Goal: Transaction & Acquisition: Book appointment/travel/reservation

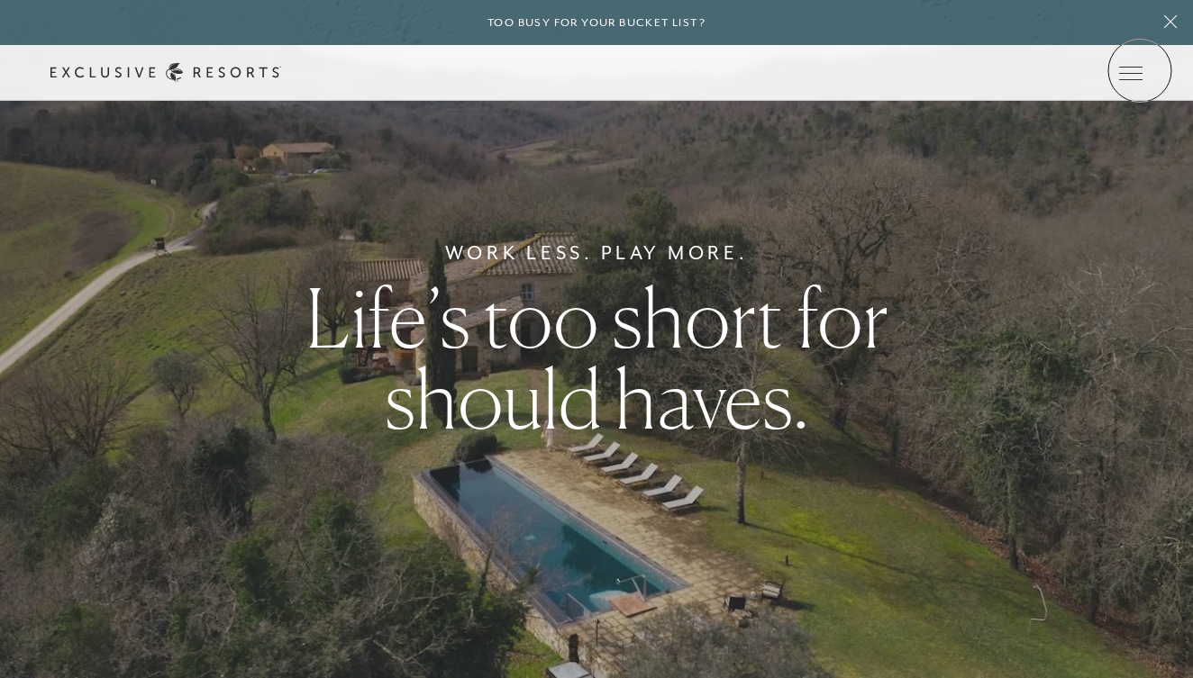
click at [0, 0] on icon at bounding box center [0, 0] width 0 height 0
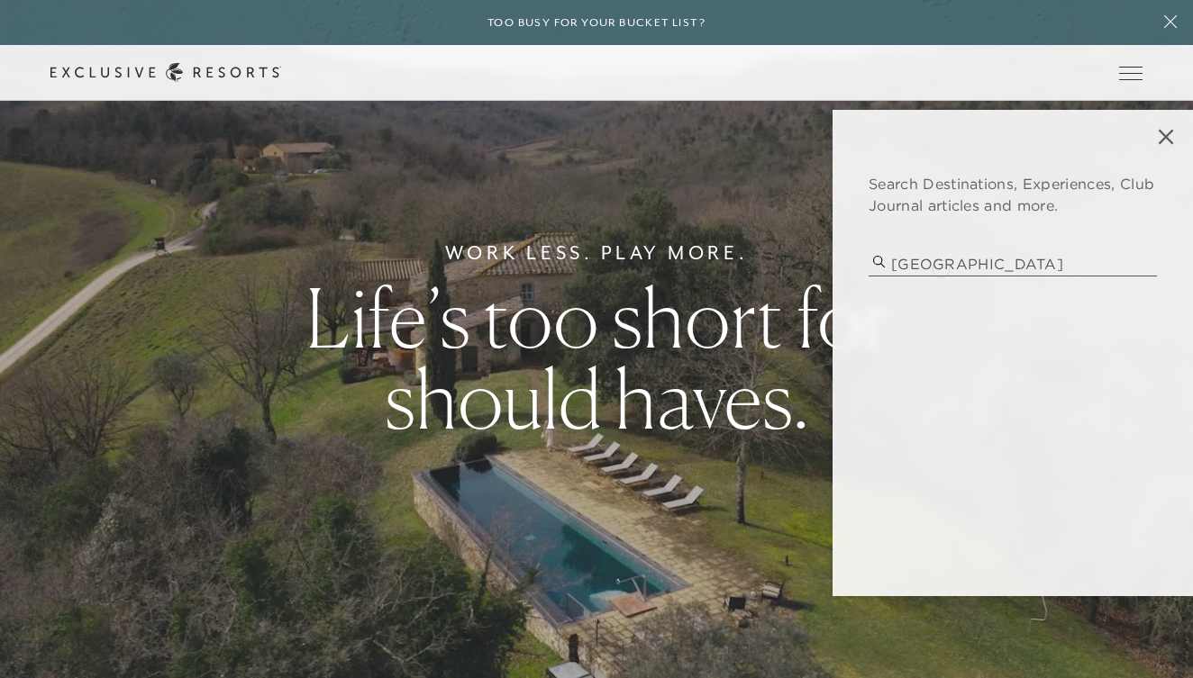
type input "puglia"
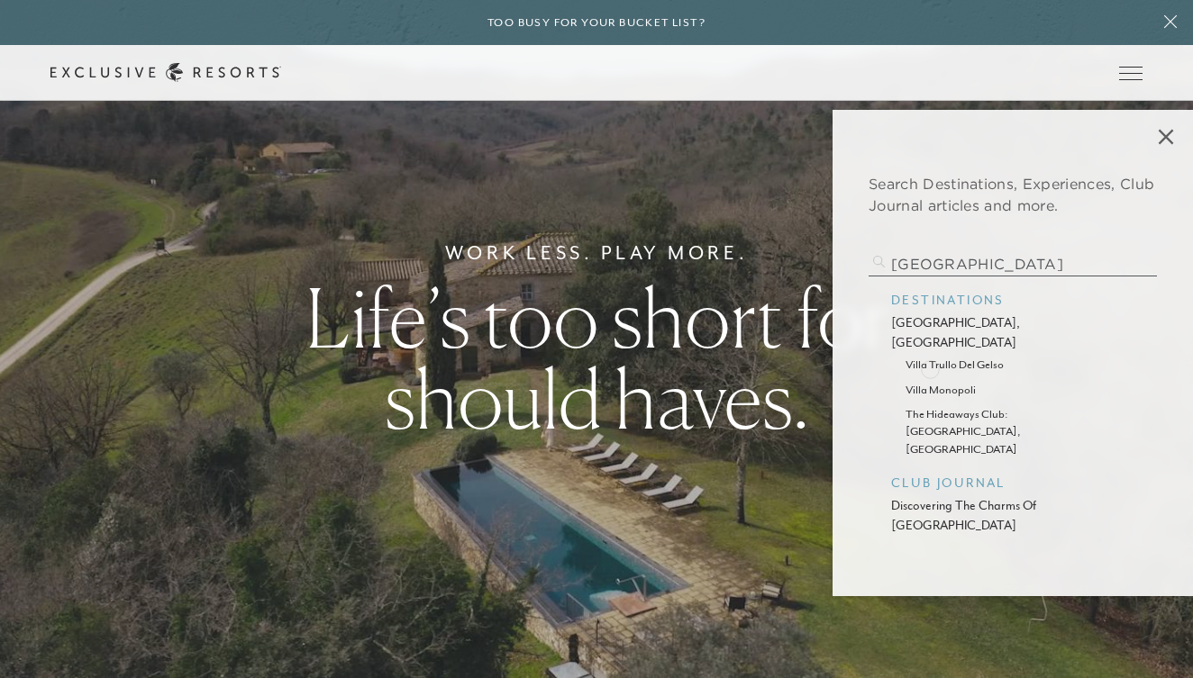
click at [930, 381] on p "villa monopoli" at bounding box center [1012, 389] width 214 height 17
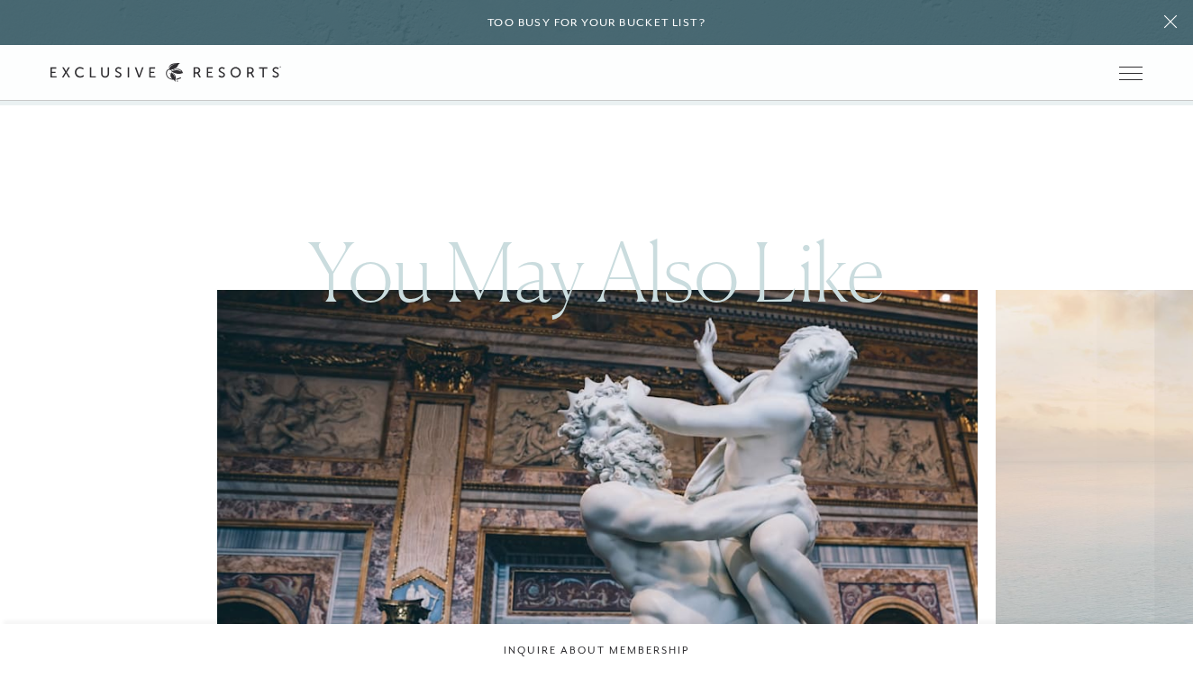
scroll to position [5551, 0]
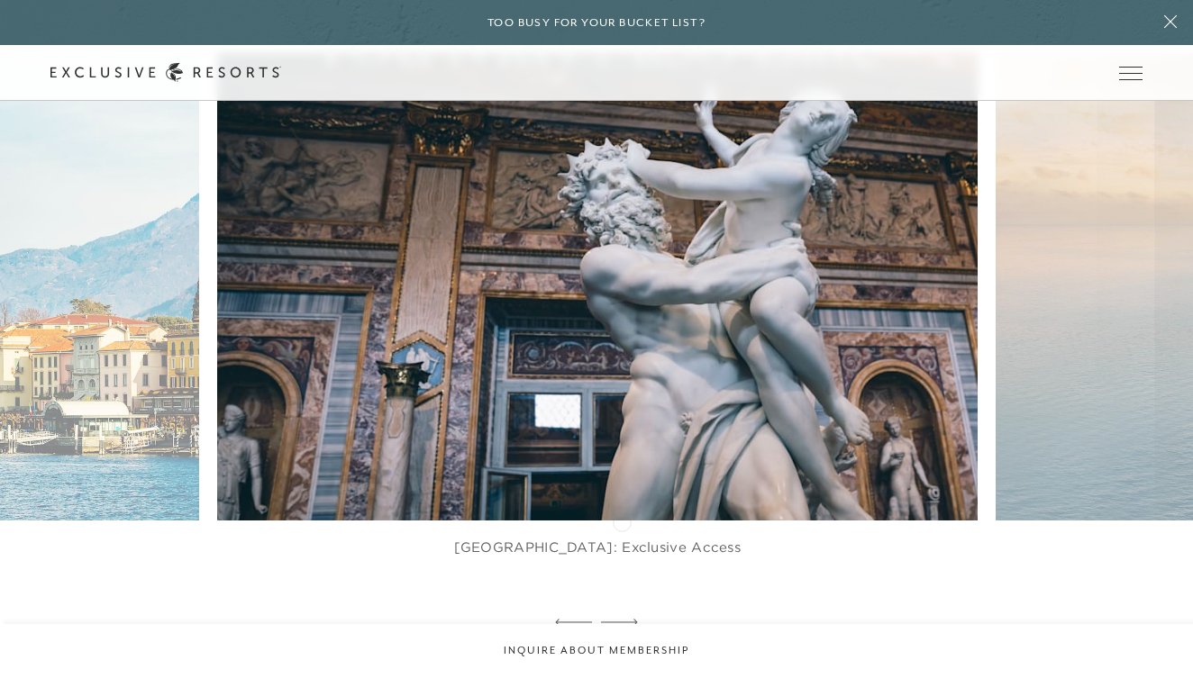
click at [622, 620] on icon at bounding box center [619, 623] width 37 height 6
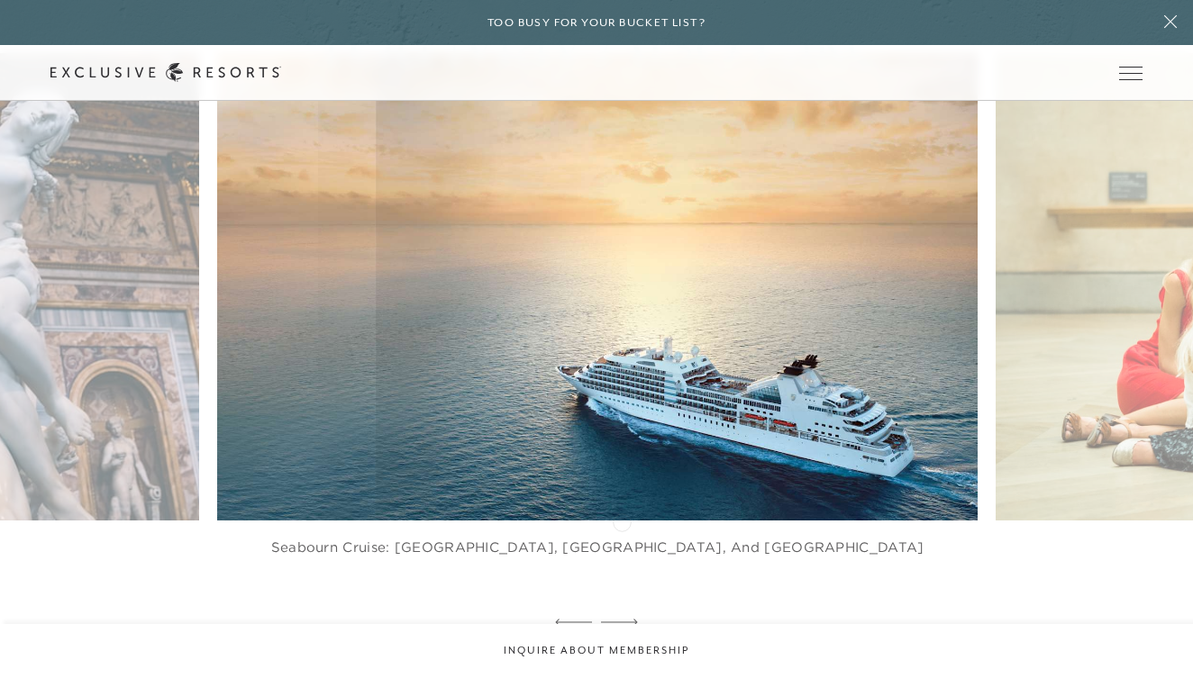
click at [622, 620] on icon at bounding box center [619, 623] width 37 height 6
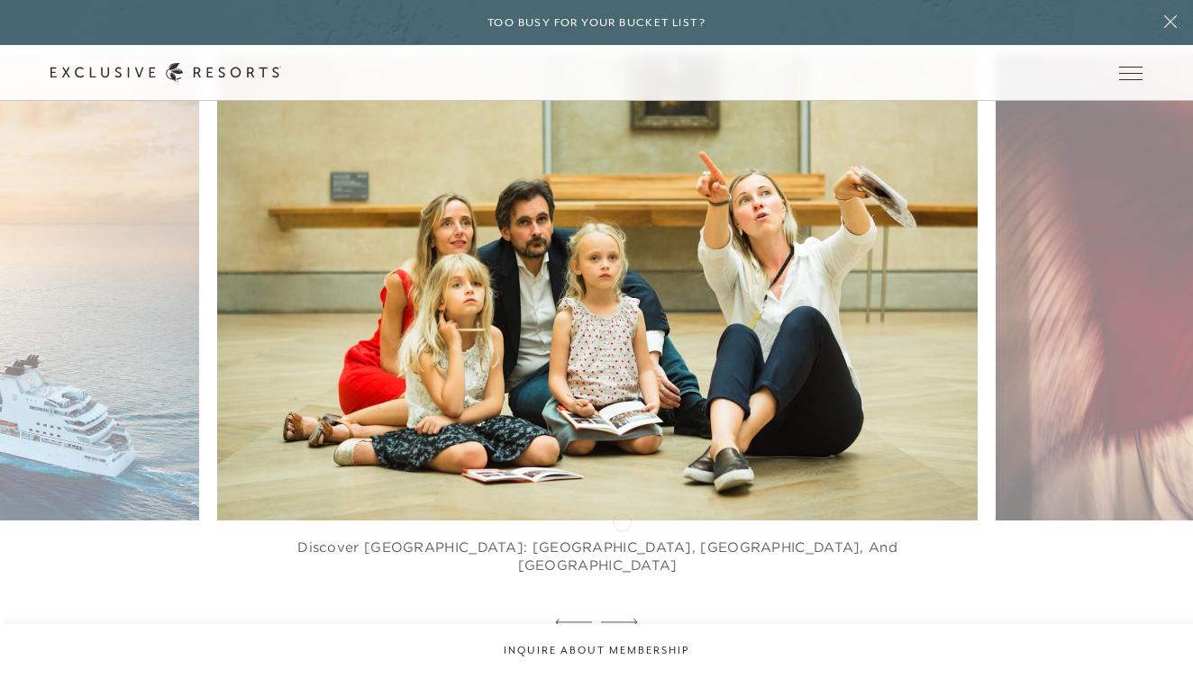
click at [622, 620] on icon at bounding box center [619, 623] width 37 height 6
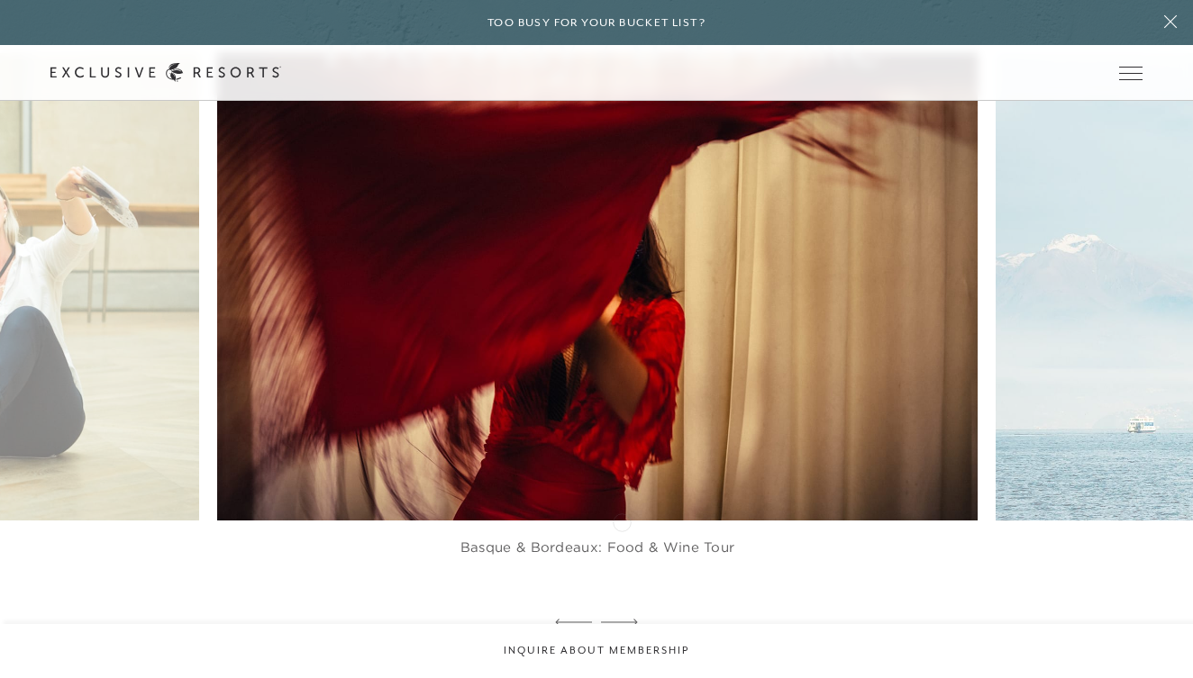
click at [622, 620] on icon at bounding box center [619, 623] width 37 height 6
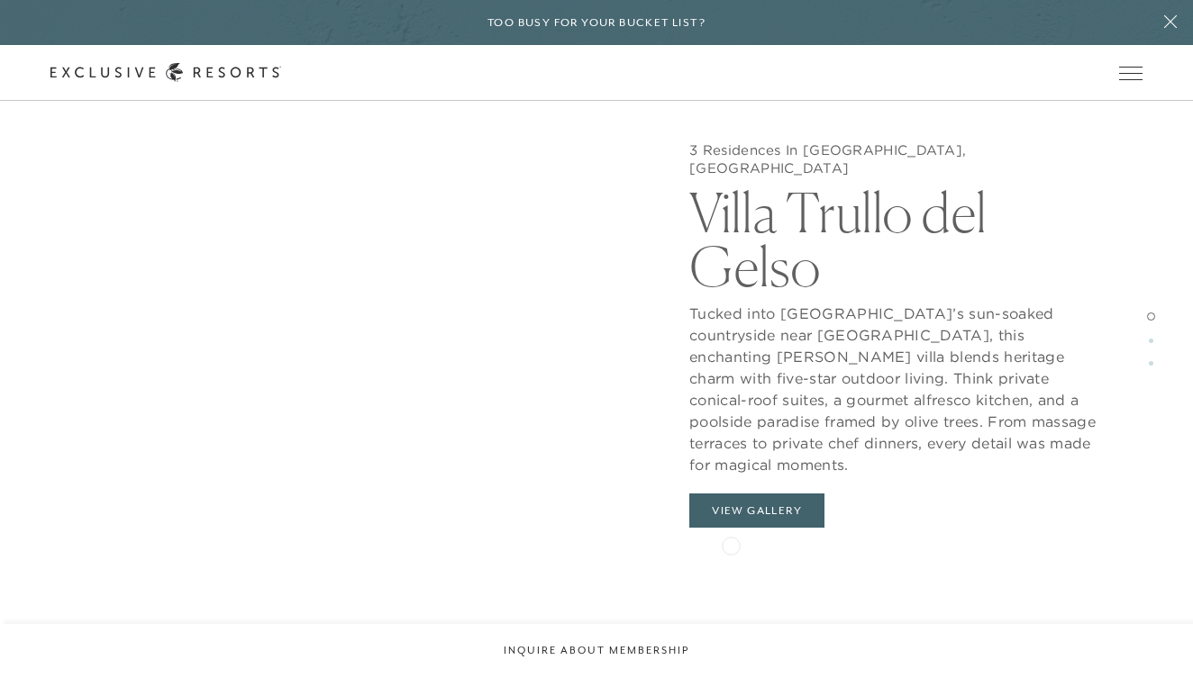
scroll to position [2480, 0]
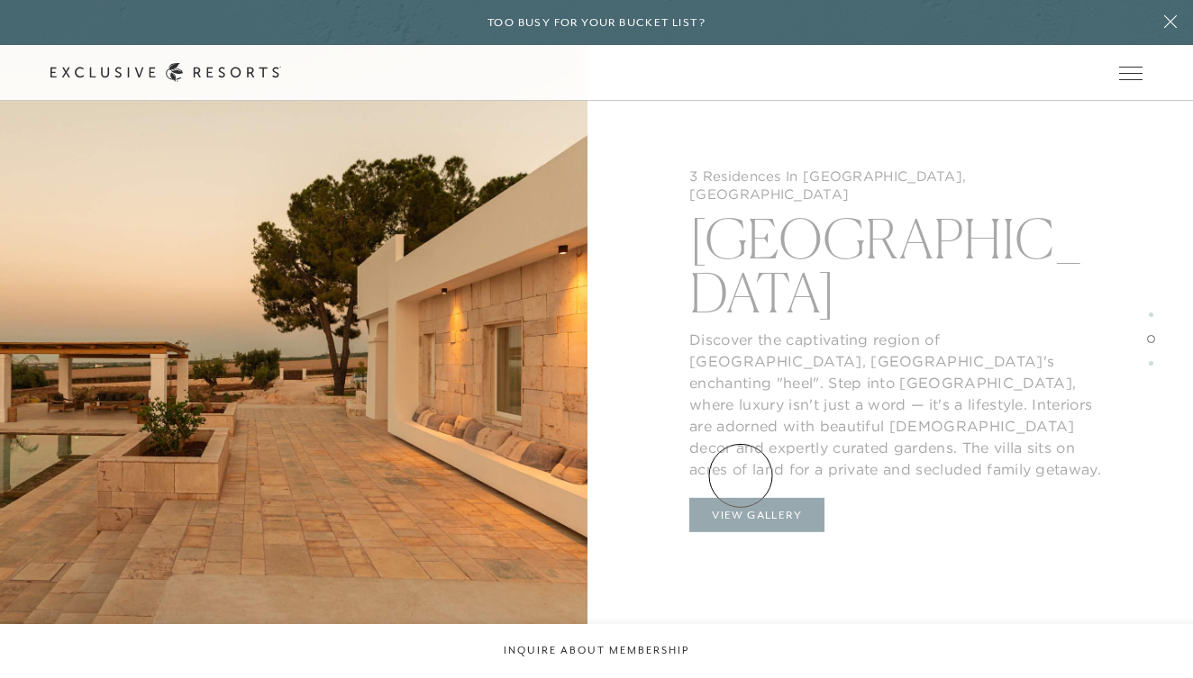
click at [740, 498] on button "View Gallery" at bounding box center [756, 515] width 135 height 34
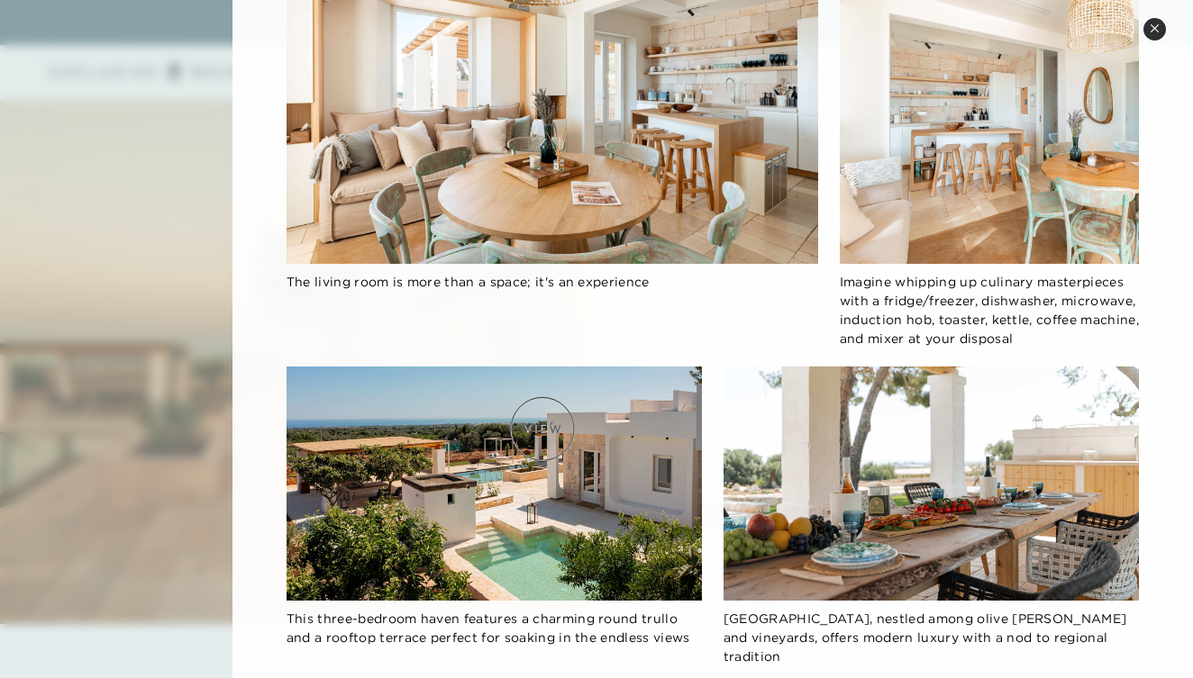
scroll to position [2563, 0]
click at [1156, 27] on icon at bounding box center [1153, 27] width 7 height 7
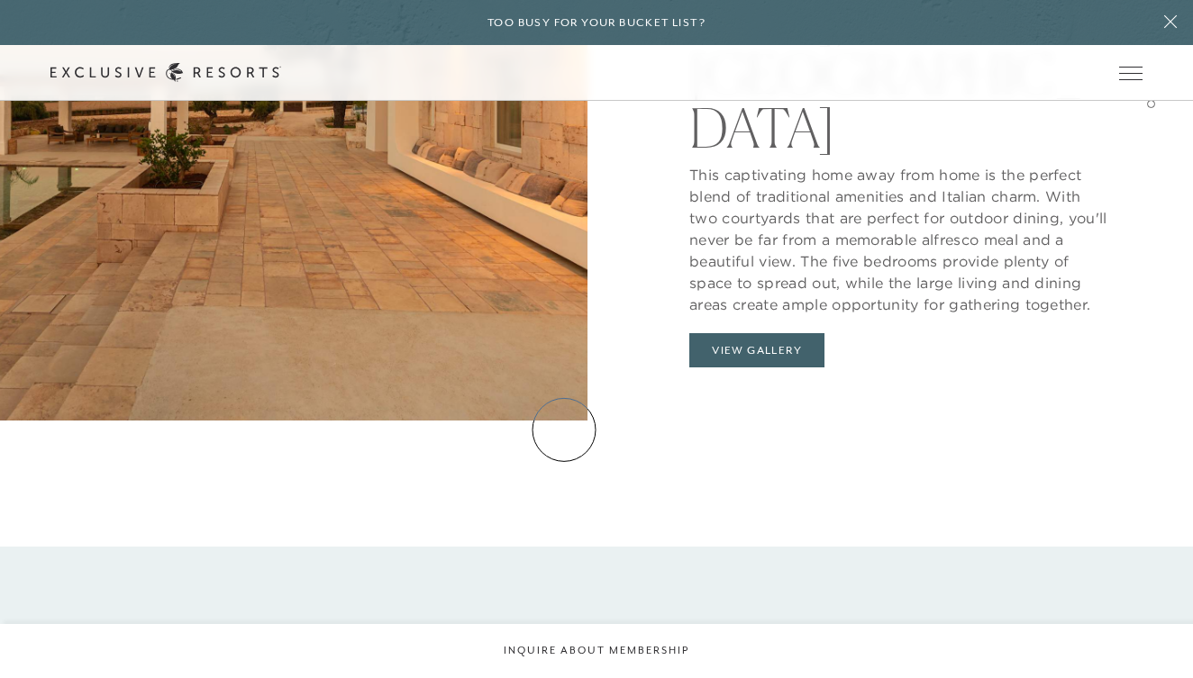
scroll to position [4414, 0]
